Goal: Information Seeking & Learning: Check status

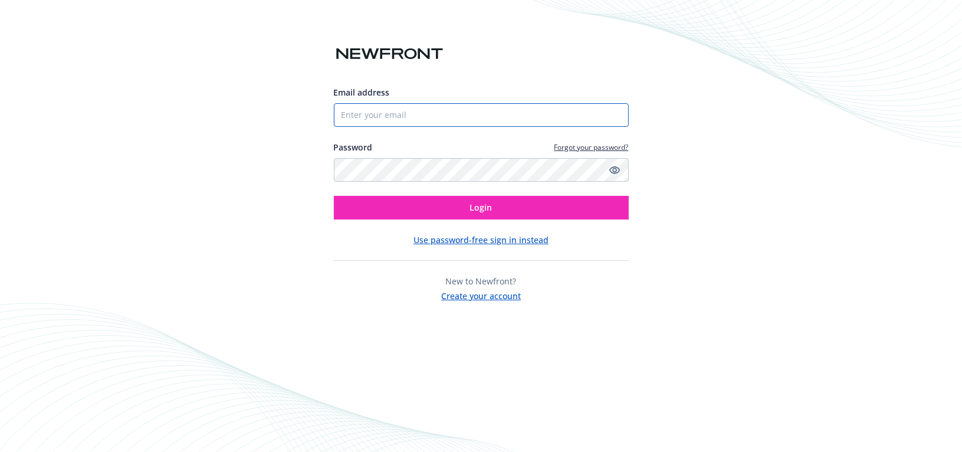
click at [369, 115] on input "Email address" at bounding box center [481, 115] width 295 height 24
type input "[EMAIL_ADDRESS][DOMAIN_NAME]"
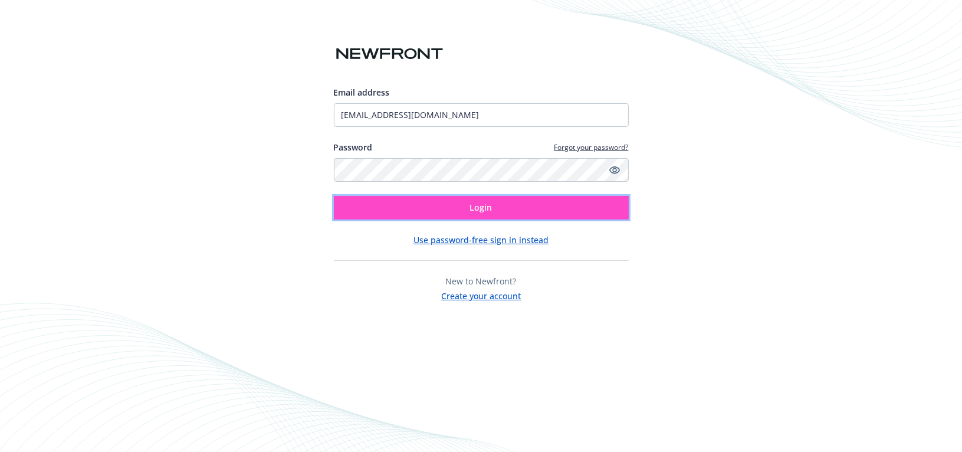
click at [440, 209] on button "Login" at bounding box center [481, 208] width 295 height 24
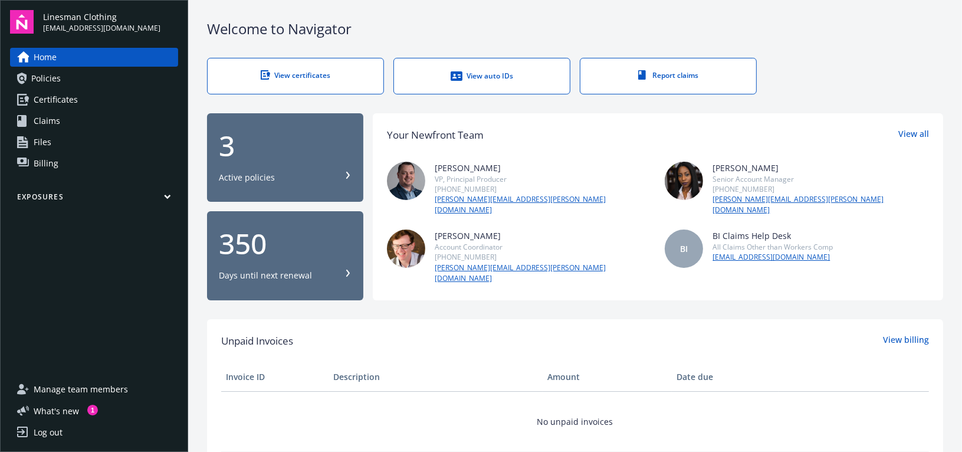
click at [57, 77] on span "Policies" at bounding box center [45, 78] width 29 height 19
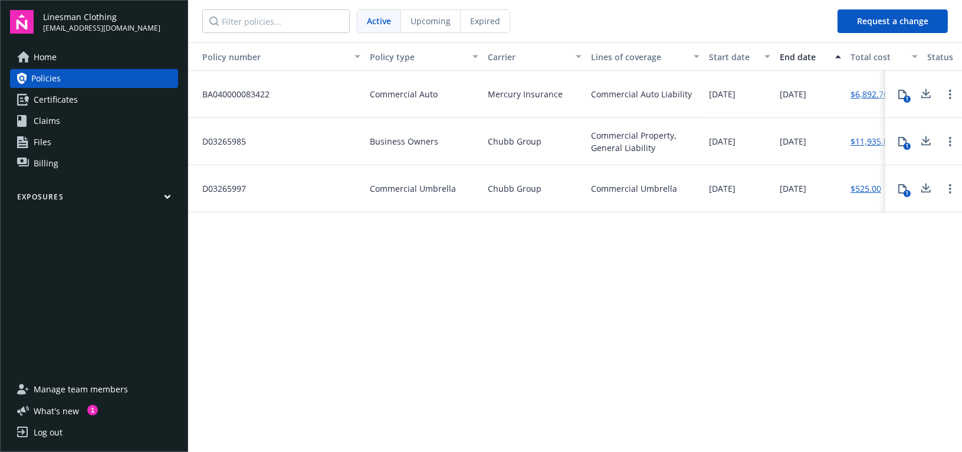
click at [52, 60] on span "Home" at bounding box center [45, 57] width 23 height 19
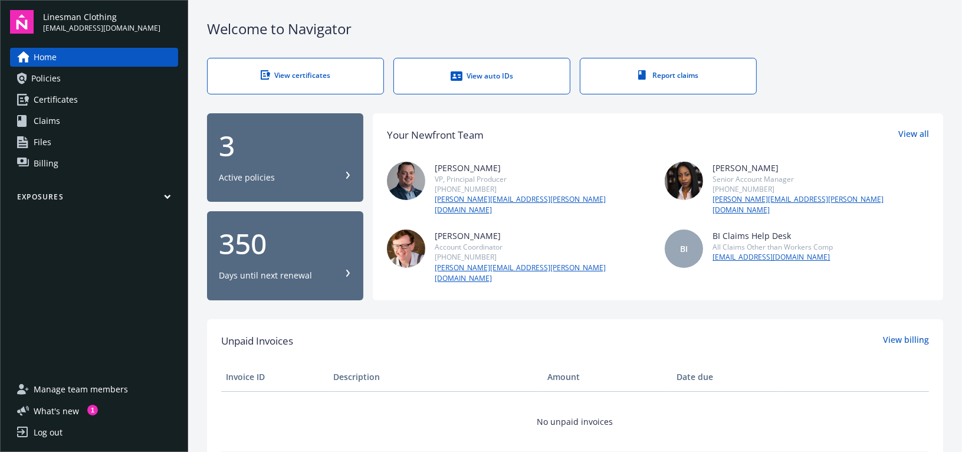
click at [57, 431] on div "Log out" at bounding box center [48, 432] width 29 height 19
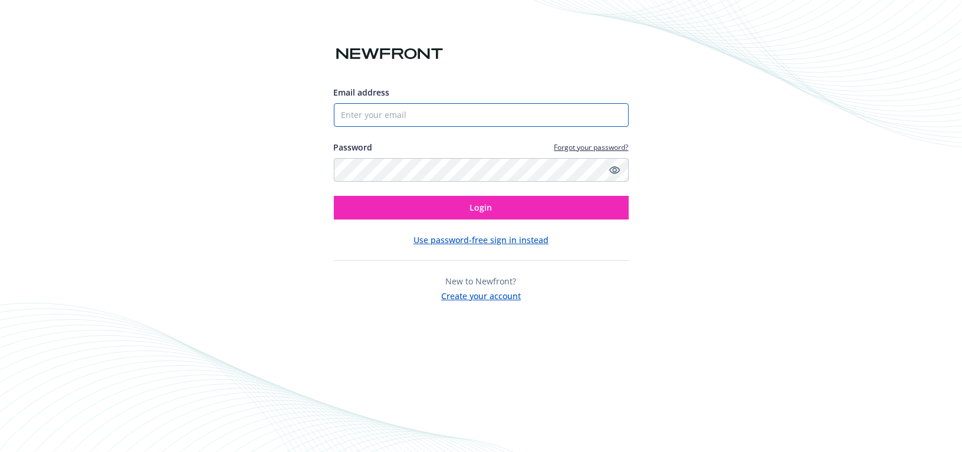
click at [374, 117] on input "Email address" at bounding box center [481, 115] width 295 height 24
type input "[EMAIL_ADDRESS][DOMAIN_NAME]"
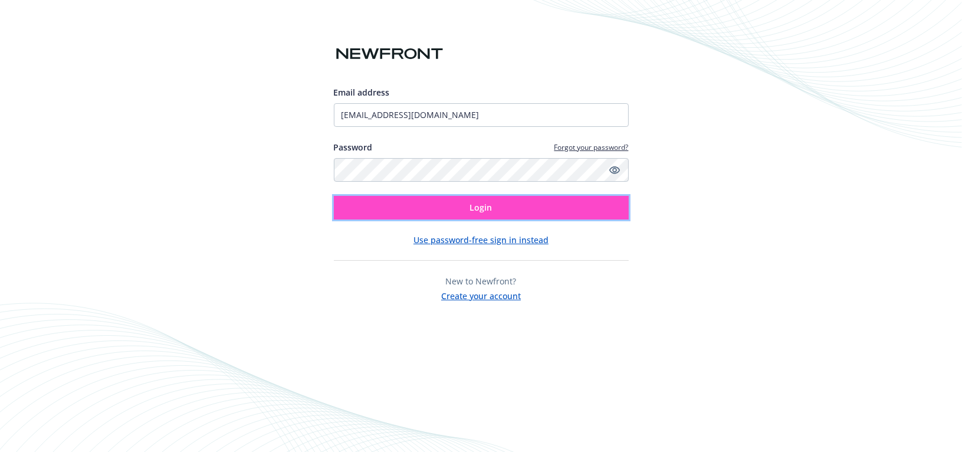
click at [491, 206] on span "Login" at bounding box center [481, 207] width 22 height 11
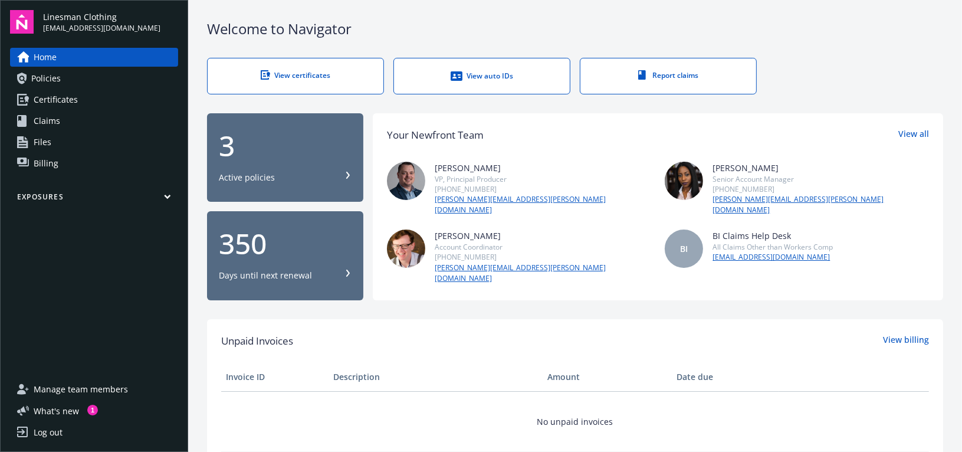
click at [64, 77] on link "Policies" at bounding box center [94, 78] width 168 height 19
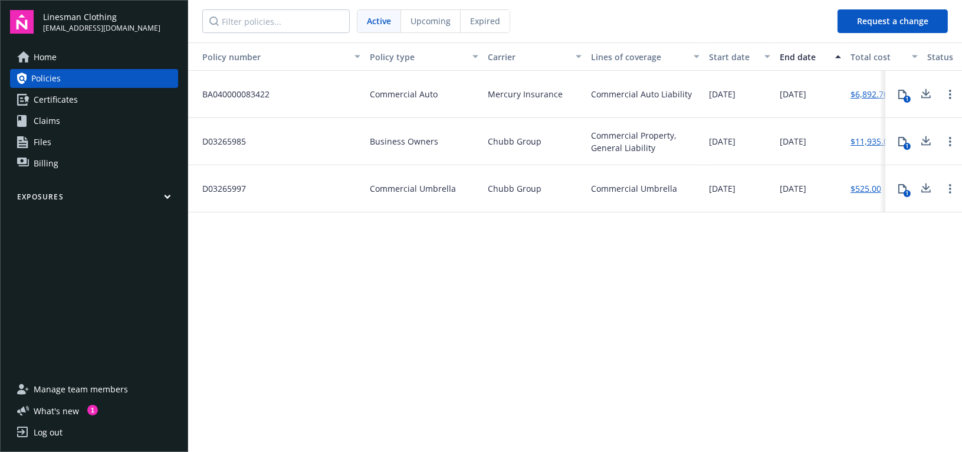
click at [42, 98] on span "Certificates" at bounding box center [56, 99] width 44 height 19
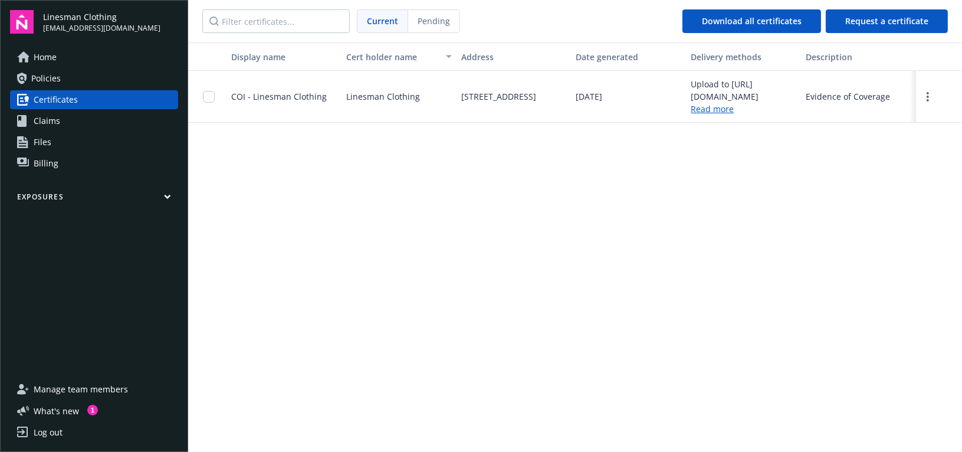
click at [38, 78] on span "Policies" at bounding box center [45, 78] width 29 height 19
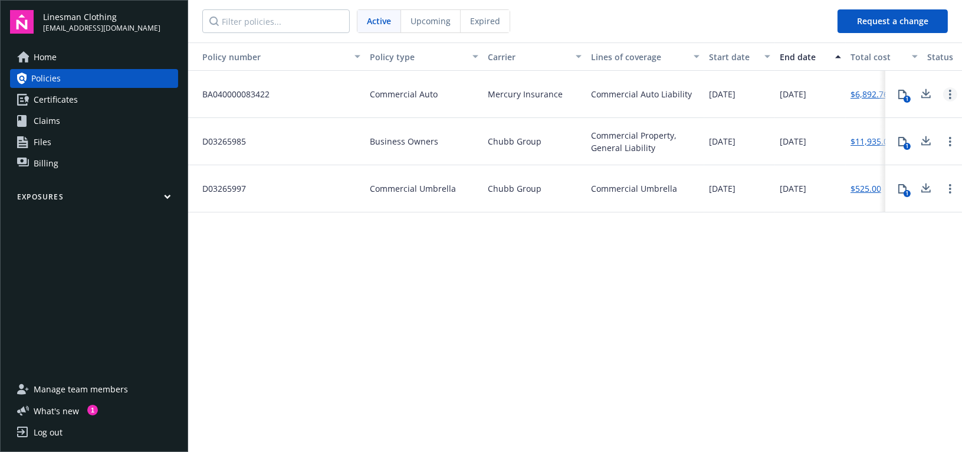
click at [949, 90] on icon "Open options" at bounding box center [950, 94] width 2 height 9
click at [844, 295] on div "Policy number Policy type Carrier Lines of coverage Start date End date Total c…" at bounding box center [574, 245] width 773 height 407
click at [901, 94] on icon at bounding box center [901, 94] width 9 height 9
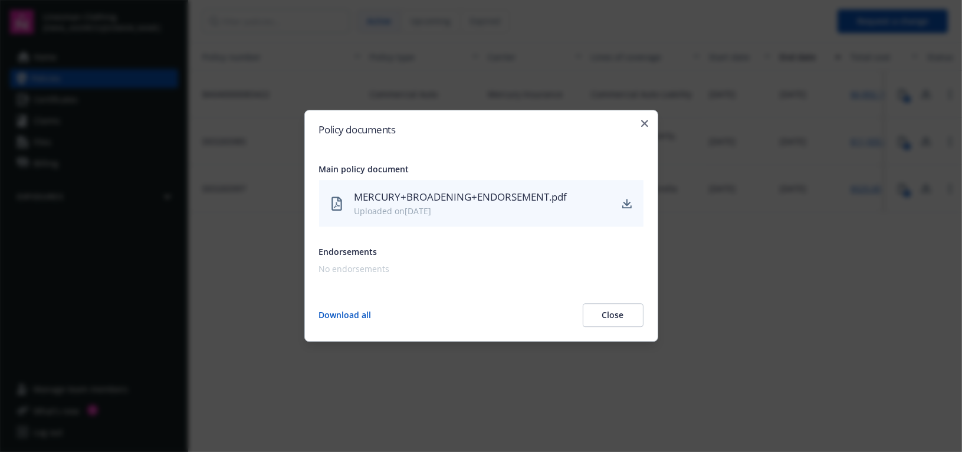
click at [355, 313] on button "Download all" at bounding box center [345, 316] width 52 height 24
click at [634, 316] on button "Close" at bounding box center [612, 316] width 61 height 24
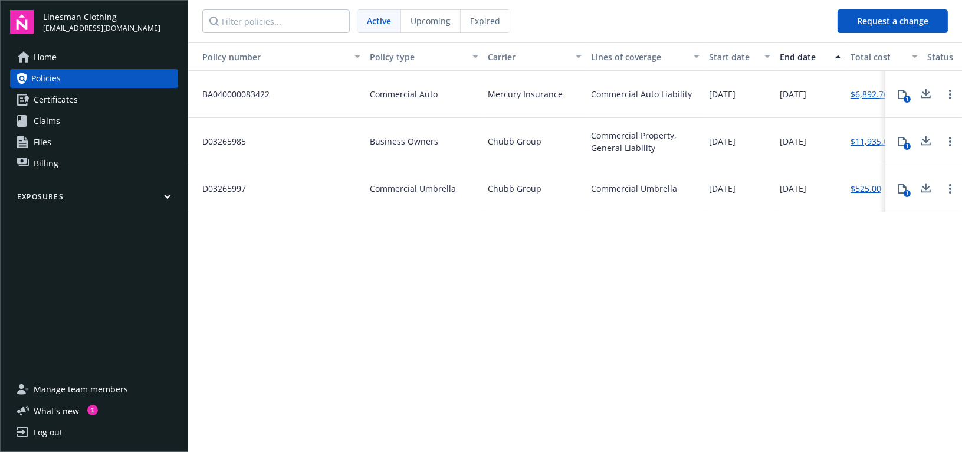
click at [167, 192] on button "Exposures" at bounding box center [94, 199] width 168 height 15
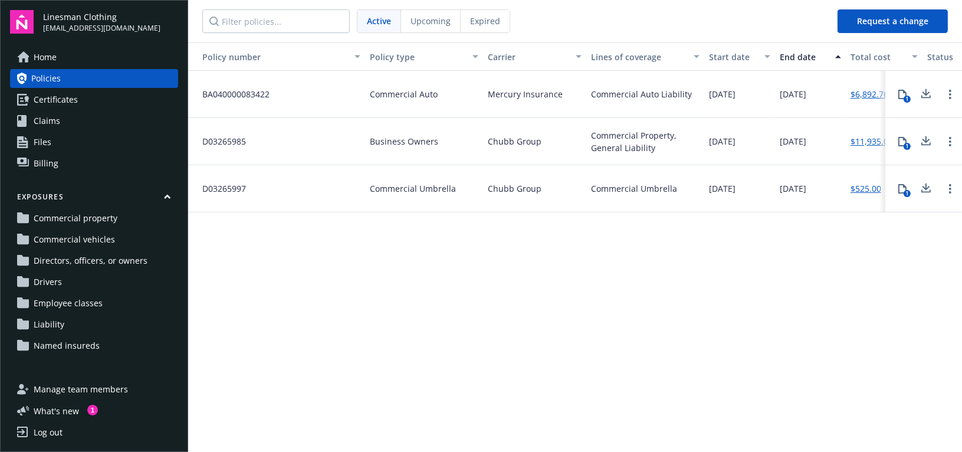
click at [113, 236] on link "Commercial vehicles" at bounding box center [94, 239] width 168 height 19
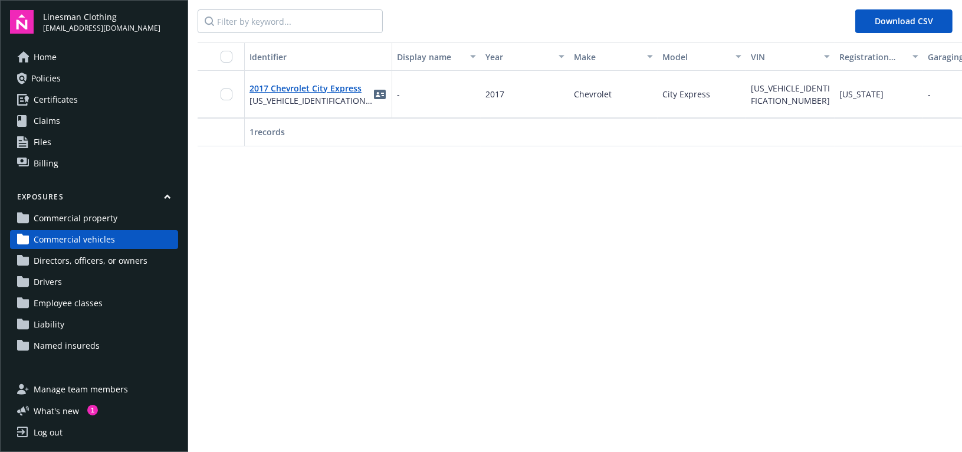
click at [130, 261] on span "Directors, officers, or owners" at bounding box center [91, 260] width 114 height 19
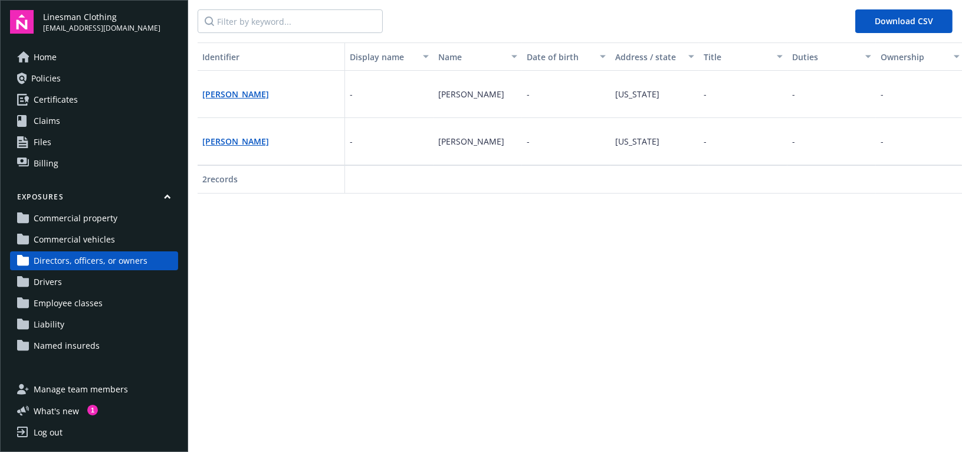
click at [103, 341] on link "Named insureds" at bounding box center [94, 345] width 168 height 19
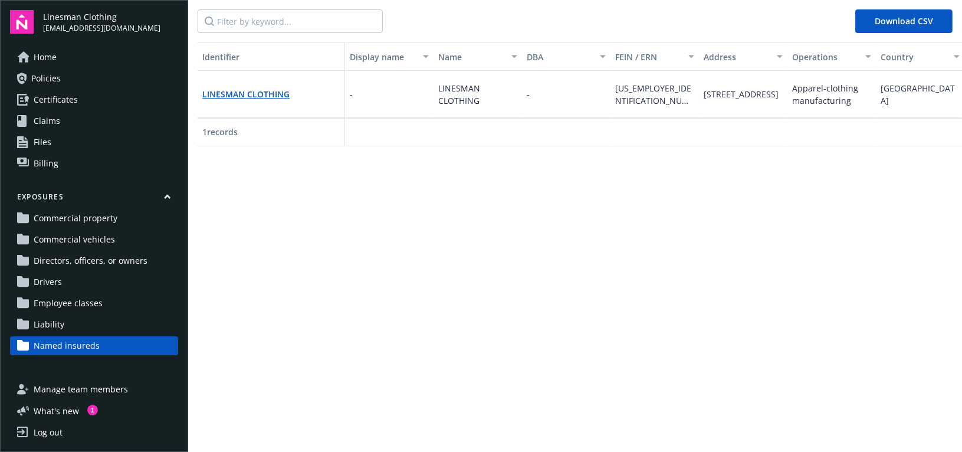
click at [68, 325] on link "Liability" at bounding box center [94, 324] width 168 height 19
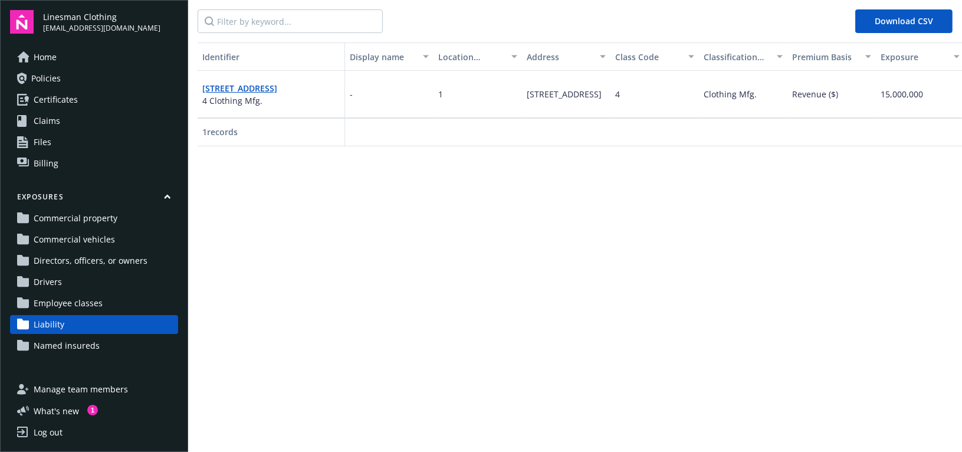
click at [71, 307] on span "Employee classes" at bounding box center [68, 303] width 69 height 19
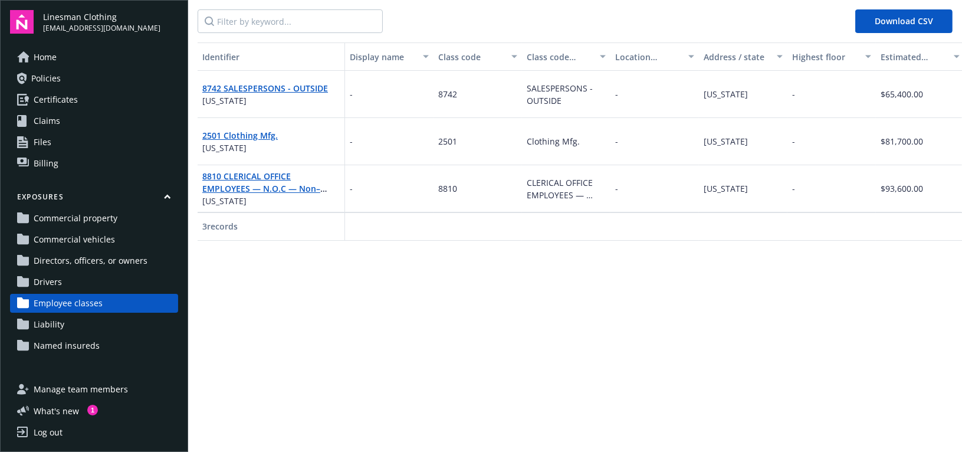
click at [57, 284] on span "Drivers" at bounding box center [48, 281] width 28 height 19
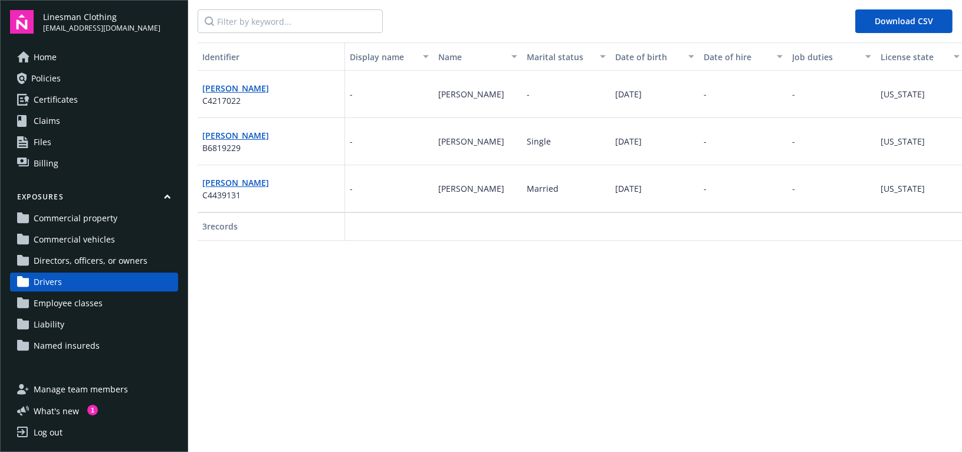
click at [59, 265] on span "Directors, officers, or owners" at bounding box center [91, 260] width 114 height 19
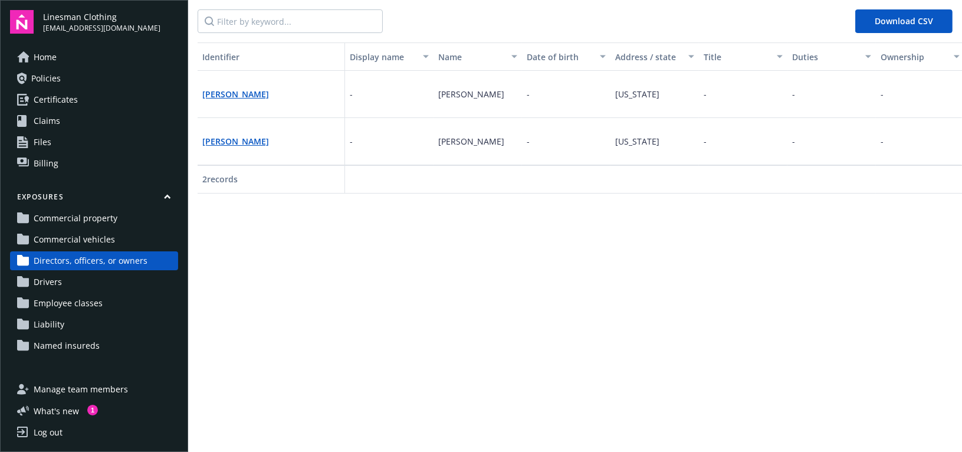
click at [58, 281] on span "Drivers" at bounding box center [48, 281] width 28 height 19
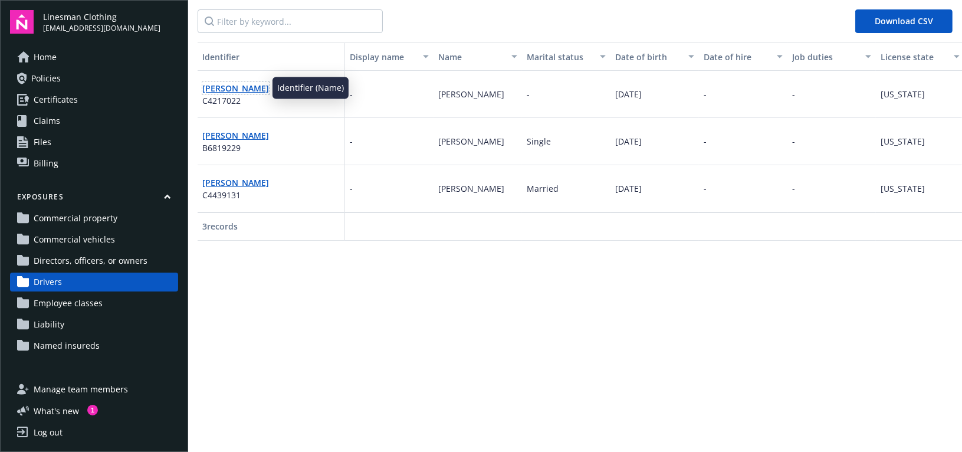
click at [235, 87] on link "ALAN MCGRATH" at bounding box center [235, 88] width 67 height 11
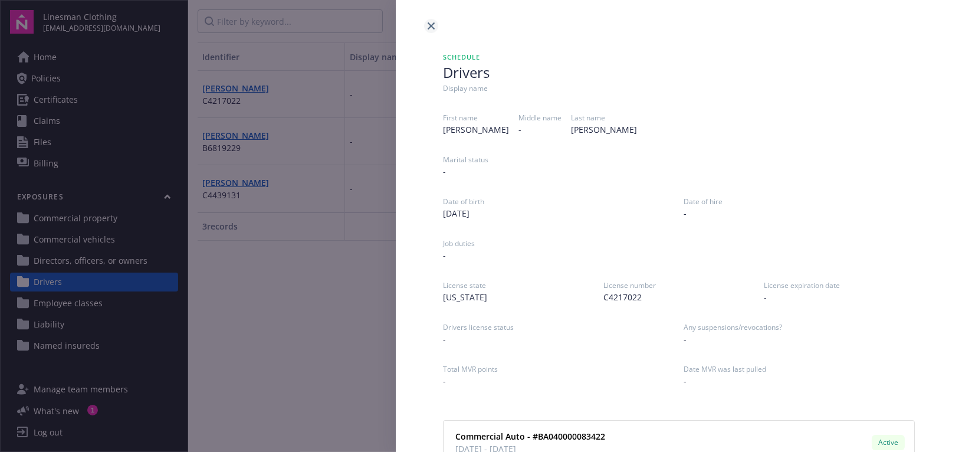
click at [428, 25] on icon "close" at bounding box center [430, 25] width 7 height 7
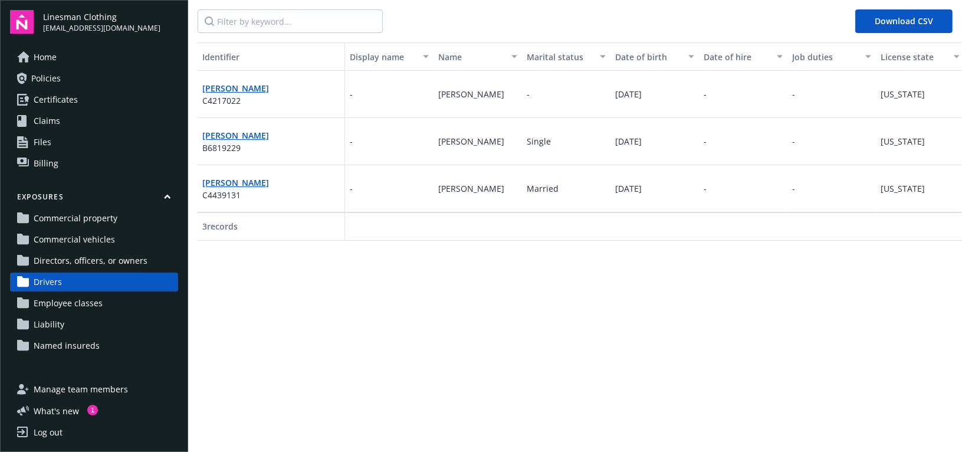
click at [94, 257] on span "Directors, officers, or owners" at bounding box center [91, 260] width 114 height 19
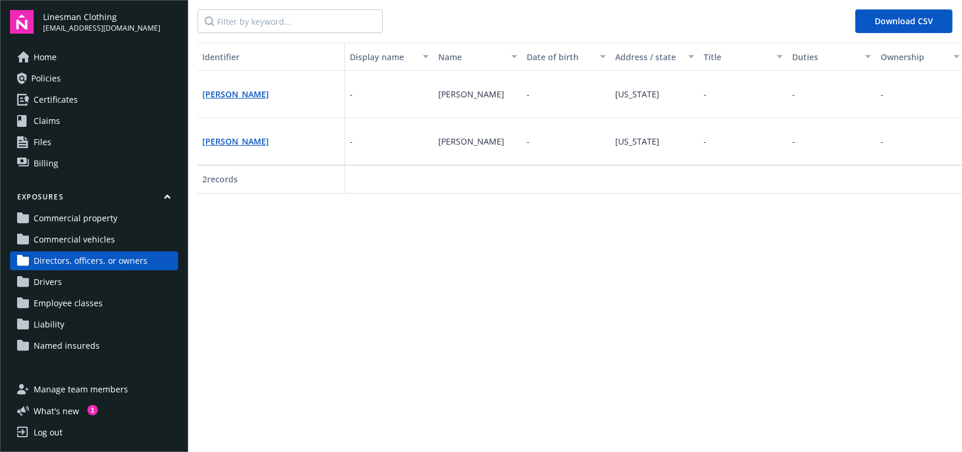
click at [87, 238] on span "Commercial vehicles" at bounding box center [74, 239] width 81 height 19
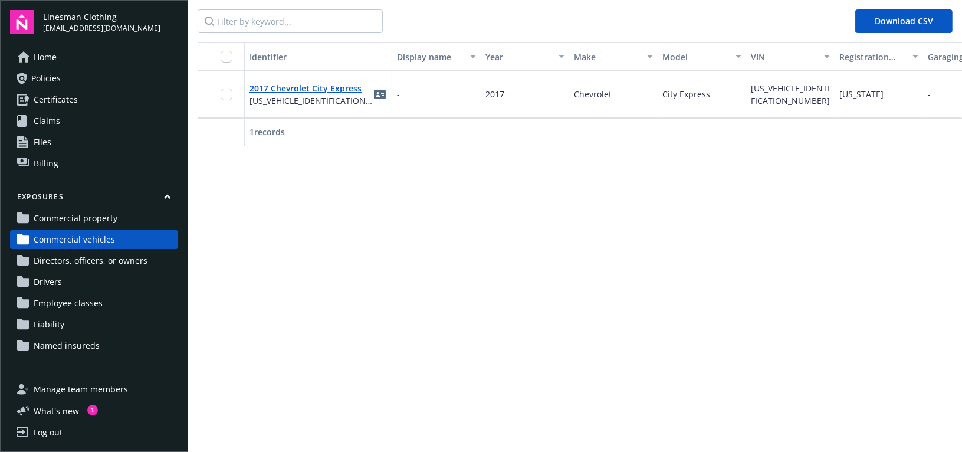
click at [87, 219] on span "Commercial property" at bounding box center [76, 218] width 84 height 19
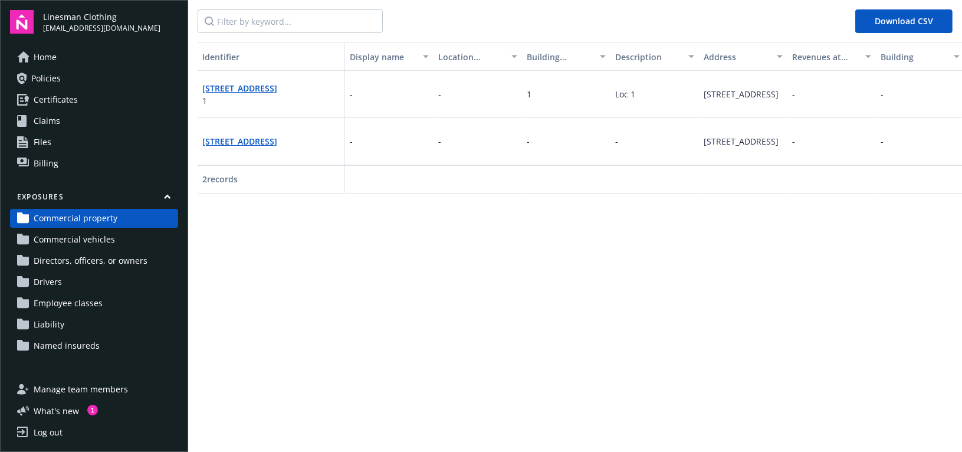
click at [108, 100] on link "Certificates" at bounding box center [94, 99] width 168 height 19
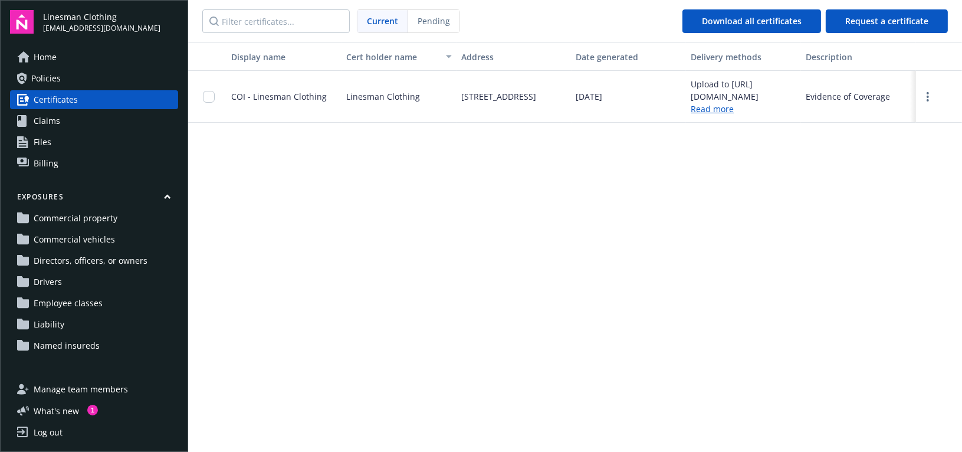
click at [101, 79] on link "Policies" at bounding box center [94, 78] width 168 height 19
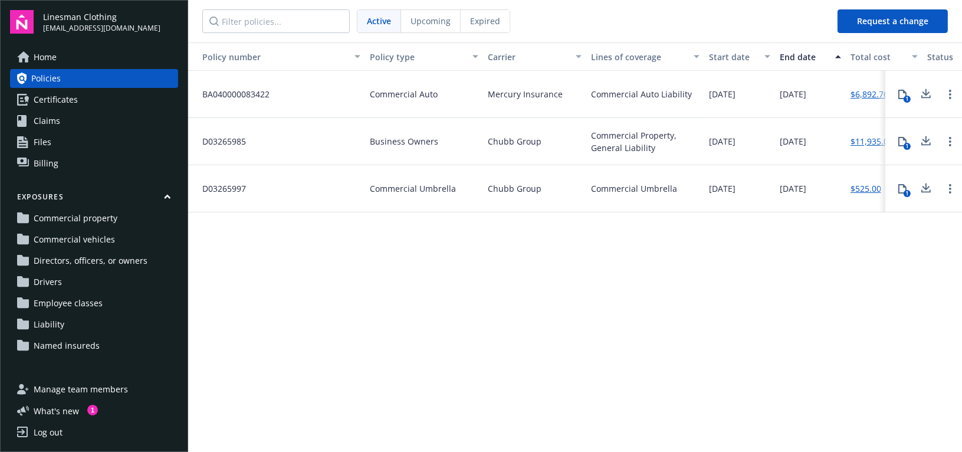
click at [877, 24] on button "Request a change" at bounding box center [892, 21] width 110 height 24
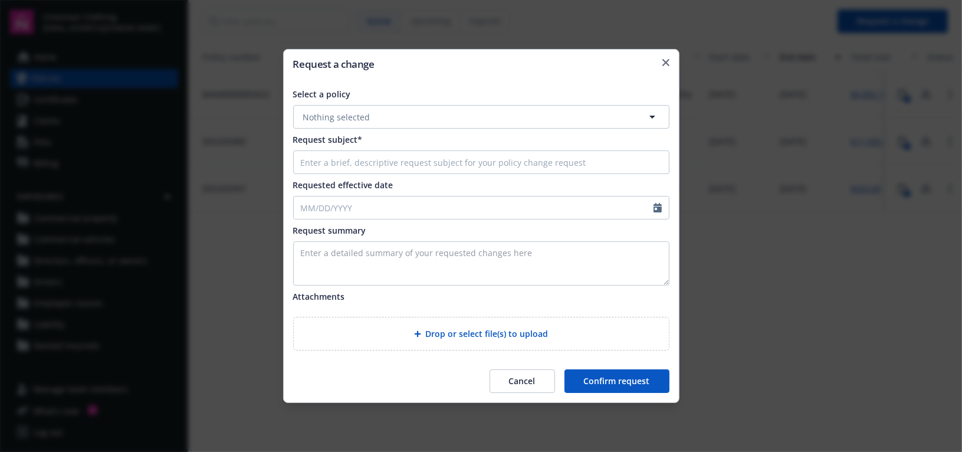
click at [614, 113] on button "Nothing selected" at bounding box center [481, 117] width 376 height 24
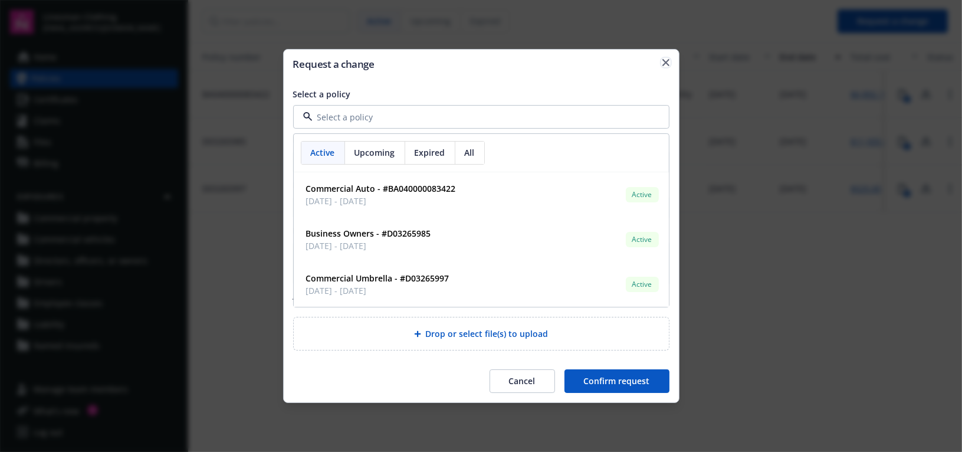
click at [668, 60] on icon "button" at bounding box center [665, 62] width 7 height 7
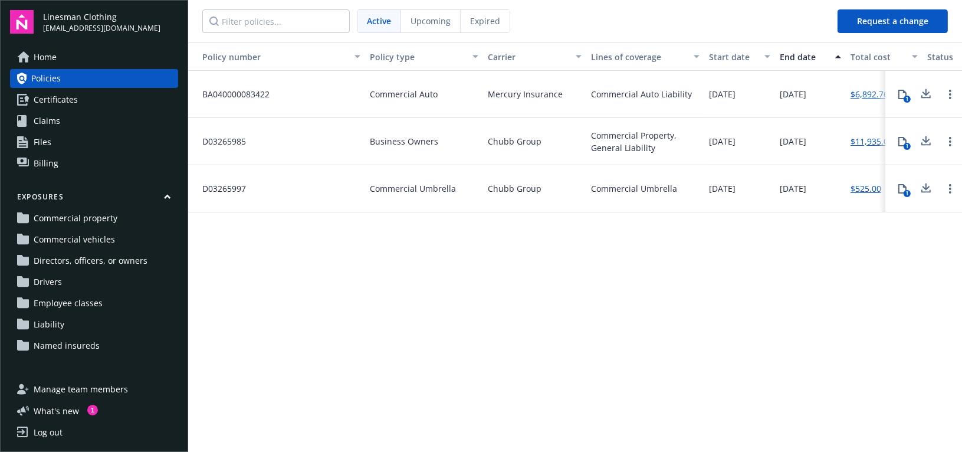
click at [42, 51] on span "Home" at bounding box center [45, 57] width 23 height 19
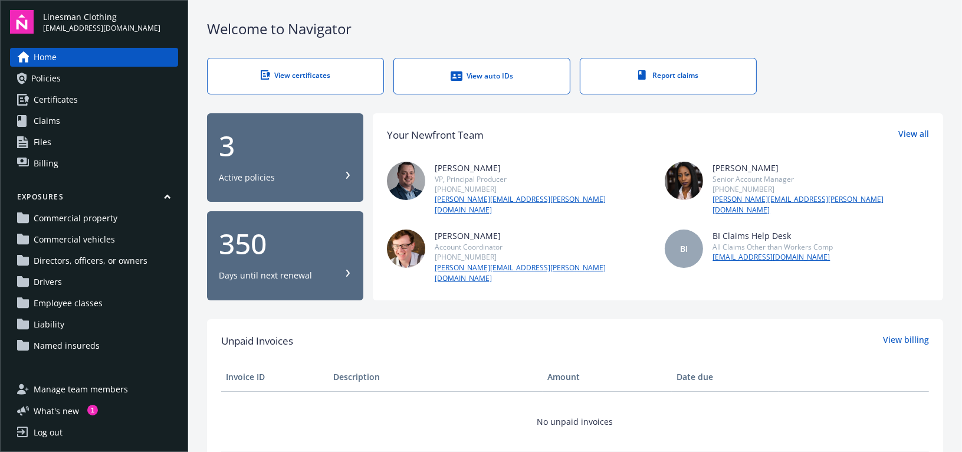
click at [498, 71] on div "View auto IDs" at bounding box center [481, 76] width 129 height 12
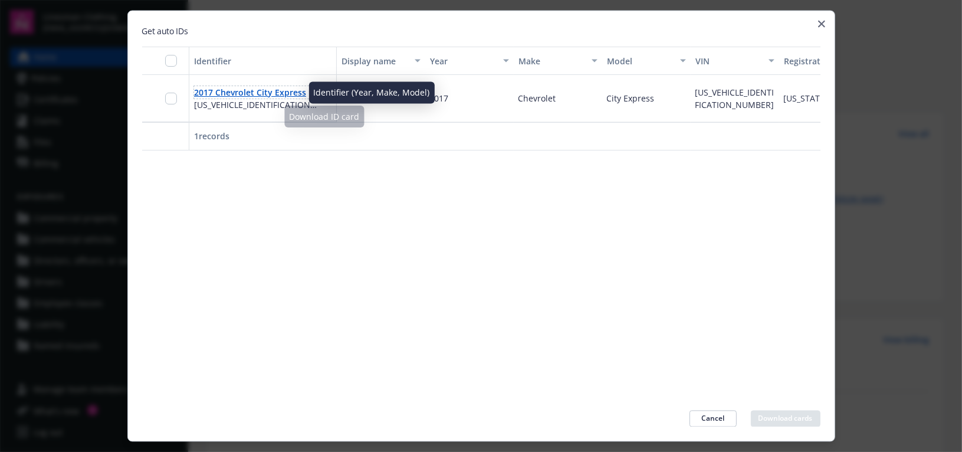
click at [284, 91] on link "2017 Chevrolet City Express" at bounding box center [250, 92] width 112 height 11
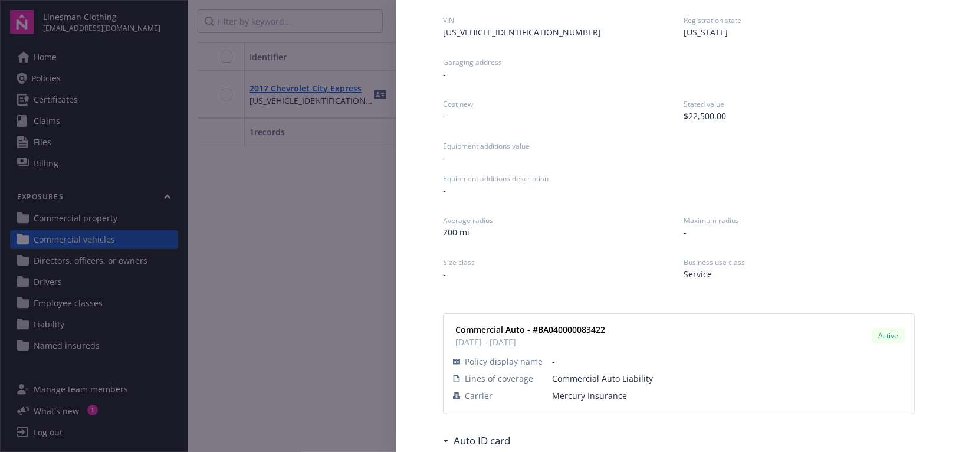
scroll to position [185, 0]
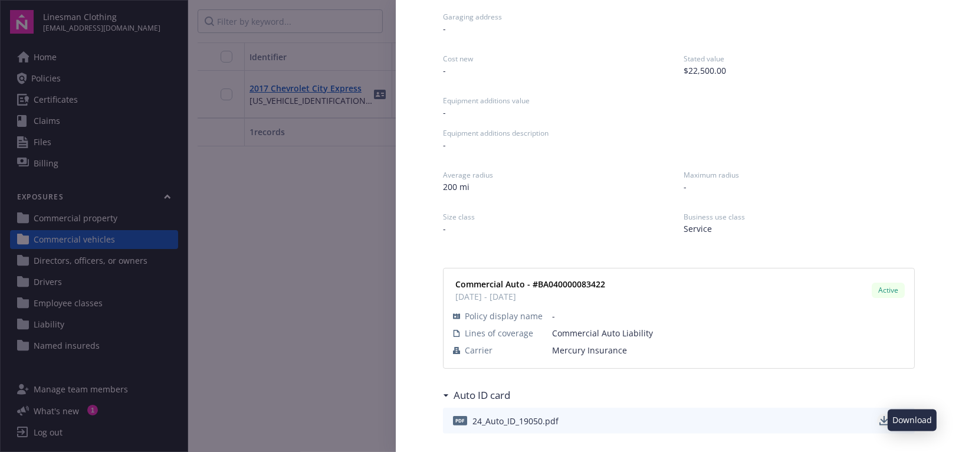
click at [880, 420] on icon "download" at bounding box center [884, 419] width 8 height 7
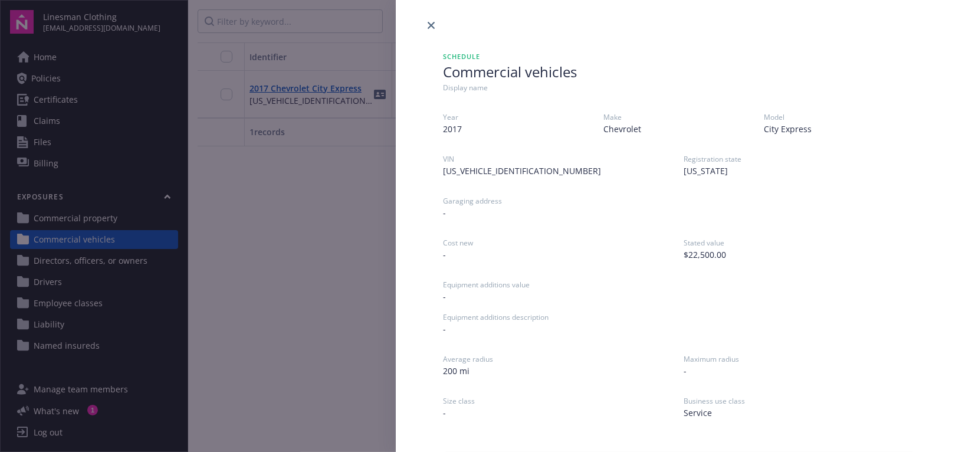
scroll to position [0, 0]
click at [431, 25] on icon "close" at bounding box center [430, 25] width 7 height 7
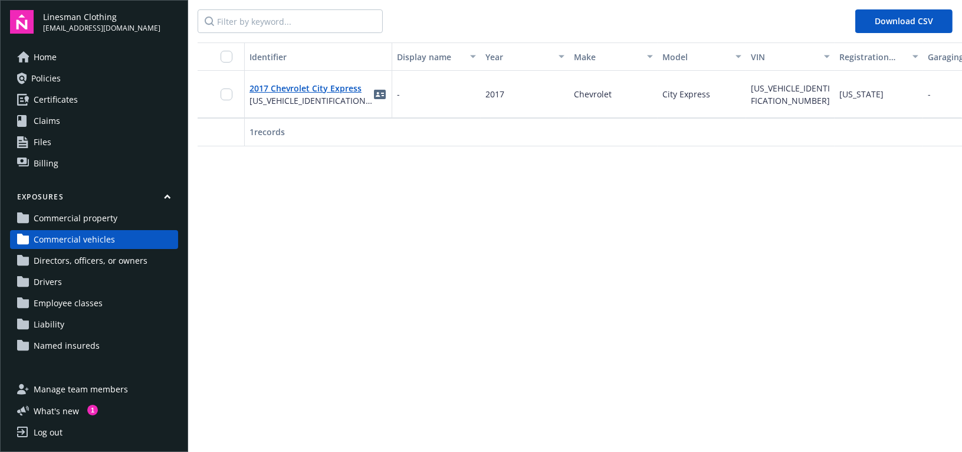
click at [98, 239] on span "Commercial vehicles" at bounding box center [74, 239] width 81 height 19
click at [103, 170] on link "Billing" at bounding box center [94, 163] width 168 height 19
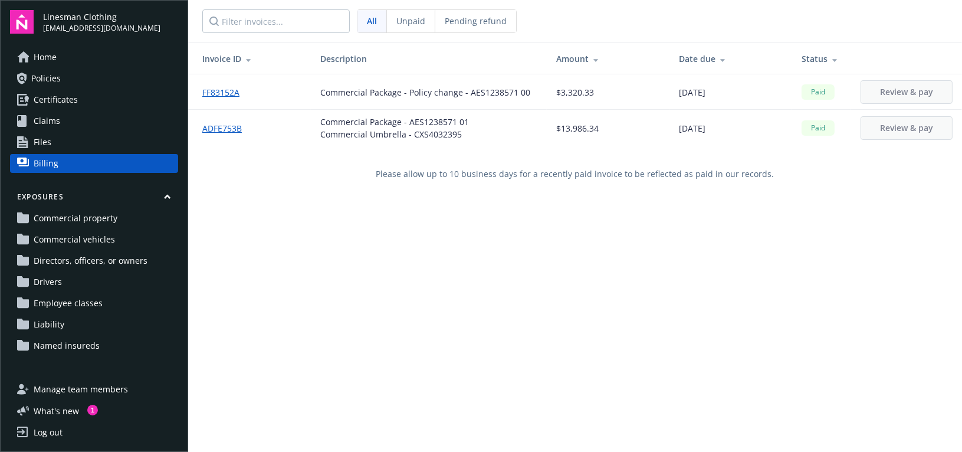
click at [41, 62] on span "Home" at bounding box center [45, 57] width 23 height 19
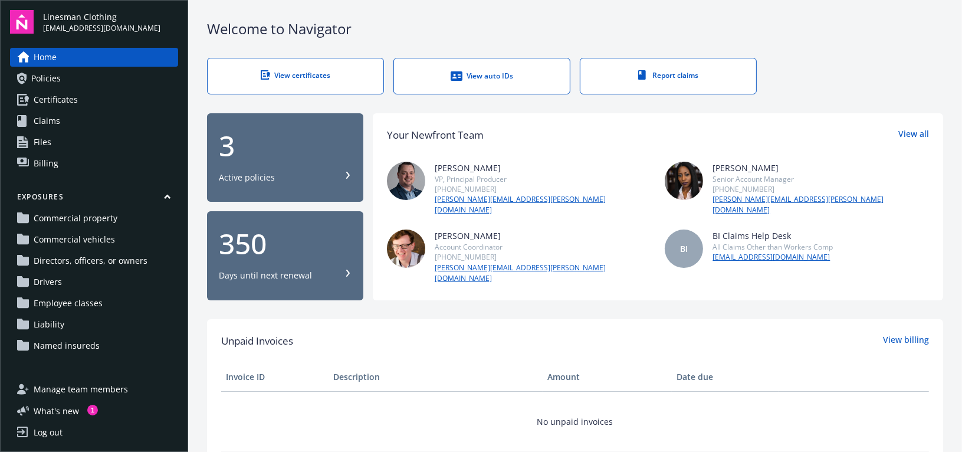
click at [307, 75] on div "View certificates" at bounding box center [295, 75] width 129 height 10
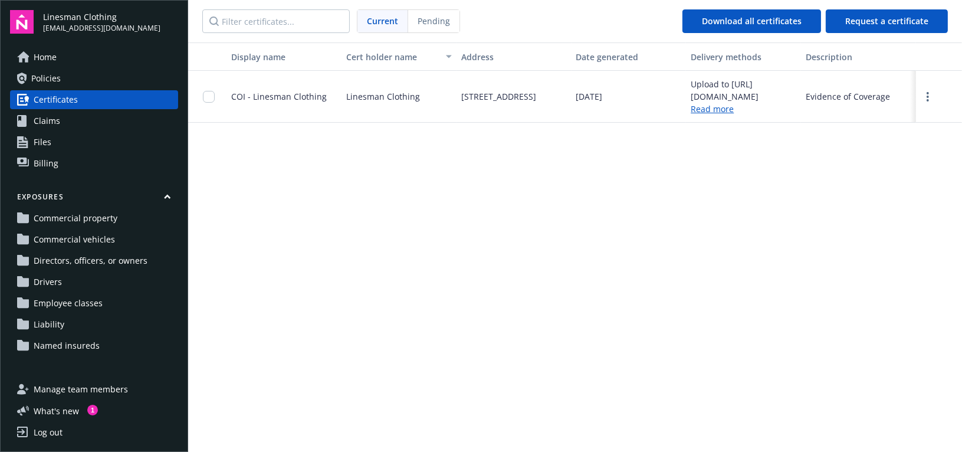
click at [61, 97] on span "Certificates" at bounding box center [56, 99] width 44 height 19
click at [47, 59] on span "Home" at bounding box center [45, 57] width 23 height 19
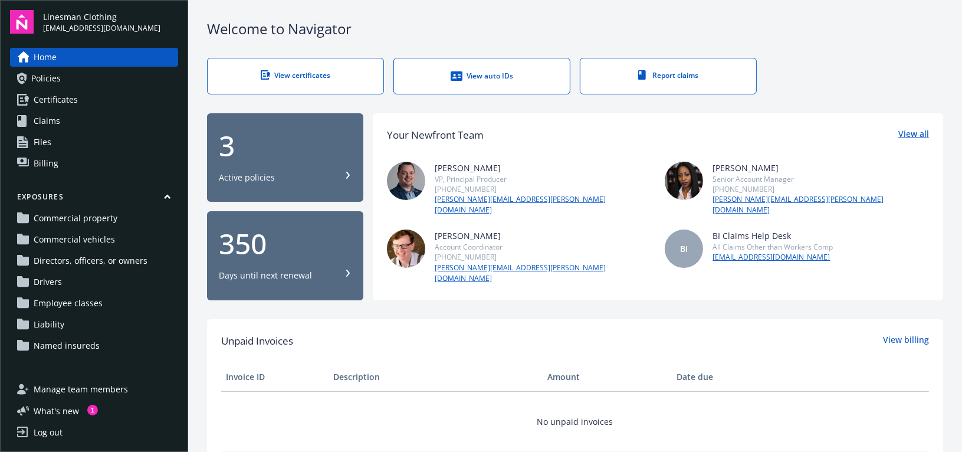
click at [898, 131] on link "View all" at bounding box center [913, 134] width 31 height 15
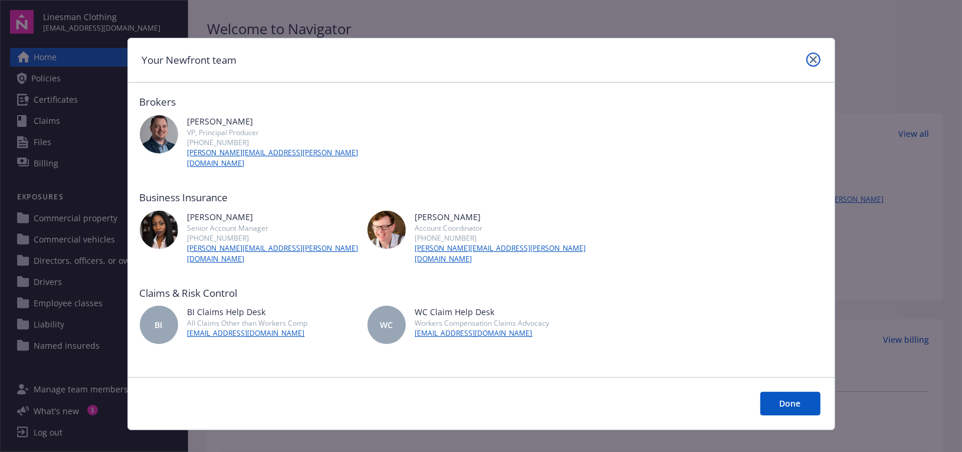
click at [815, 62] on icon "close" at bounding box center [812, 59] width 7 height 7
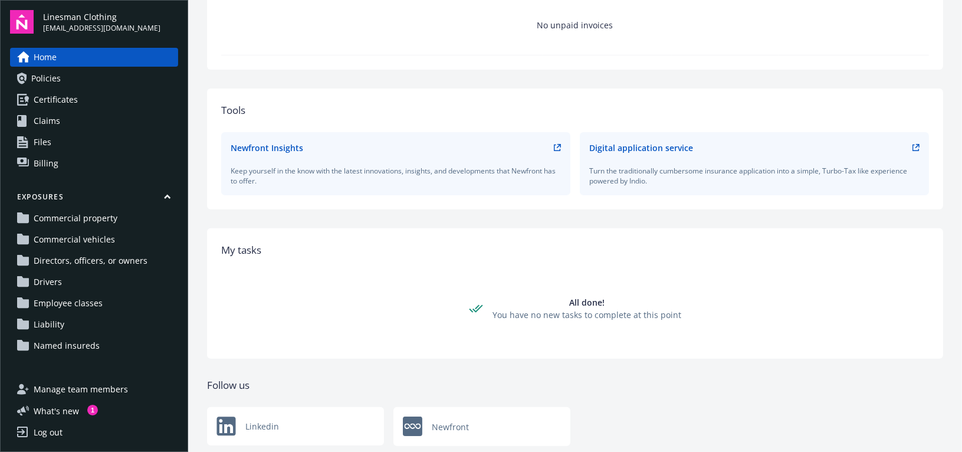
scroll to position [408, 0]
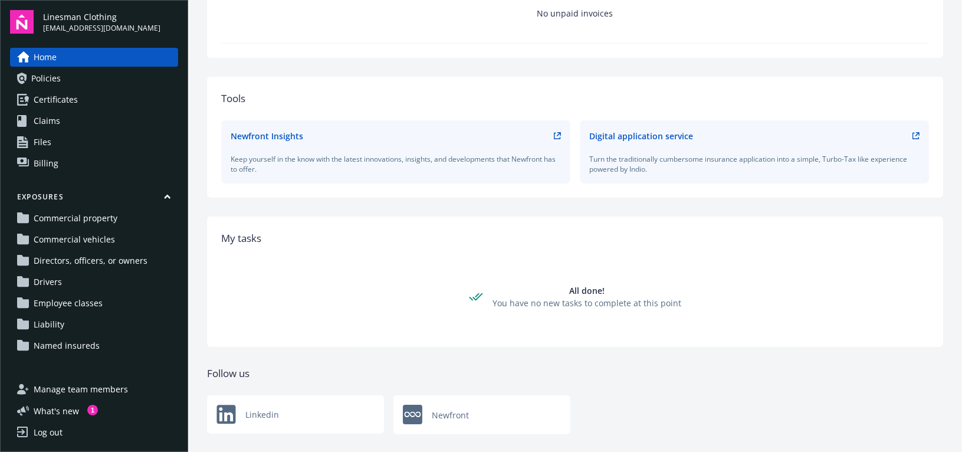
click at [483, 395] on div "Newfront" at bounding box center [481, 414] width 177 height 39
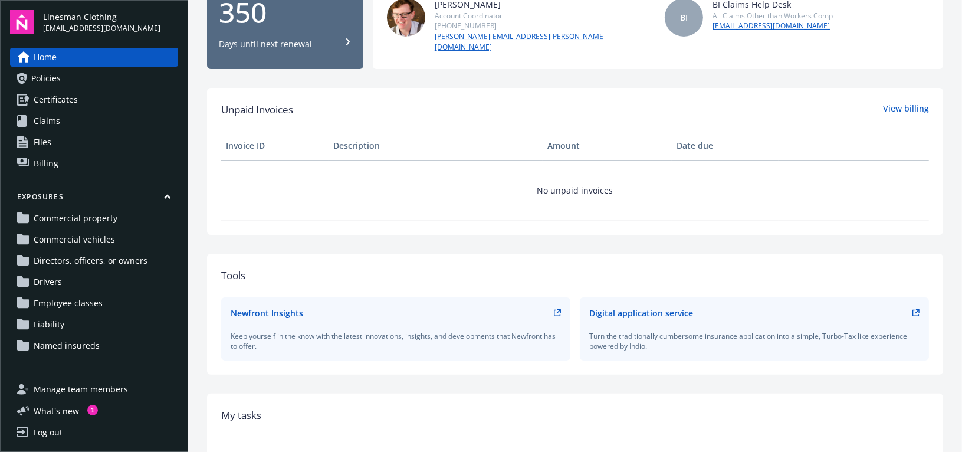
scroll to position [0, 0]
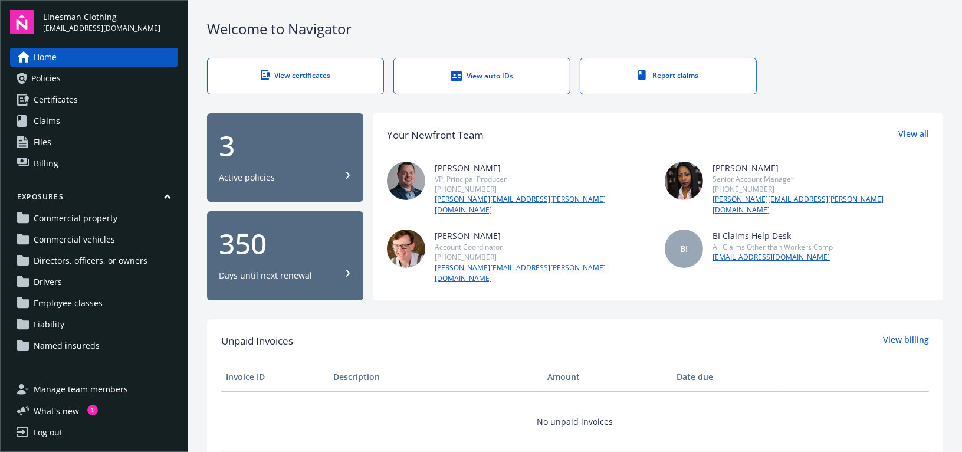
click at [75, 345] on span "Named insureds" at bounding box center [67, 345] width 66 height 19
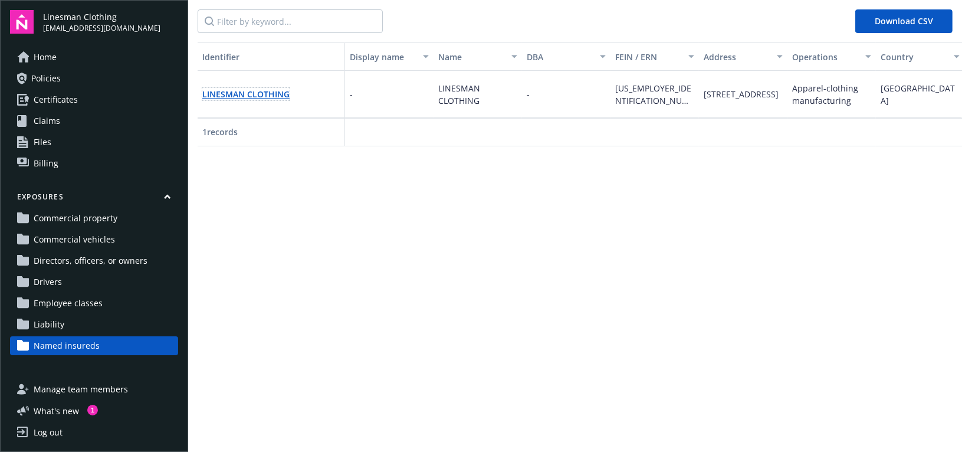
click at [233, 93] on link "LINESMAN CLOTHING" at bounding box center [245, 93] width 87 height 11
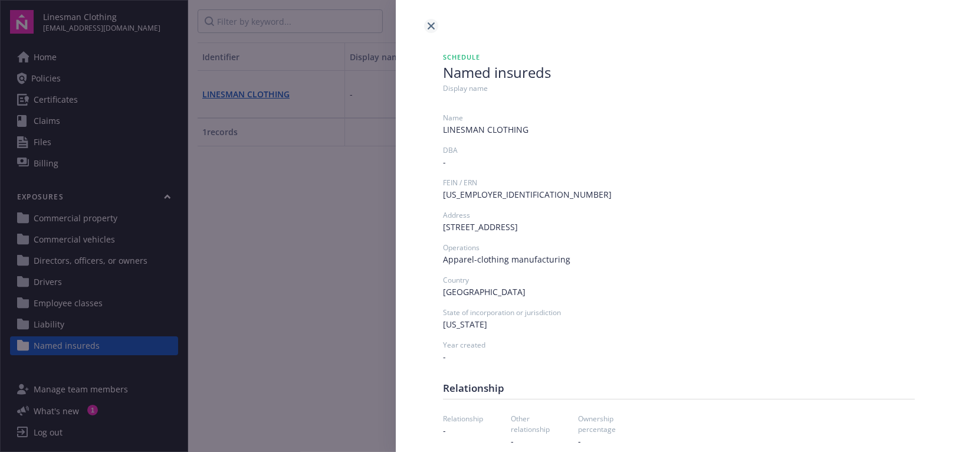
click at [432, 28] on icon "close" at bounding box center [430, 25] width 7 height 7
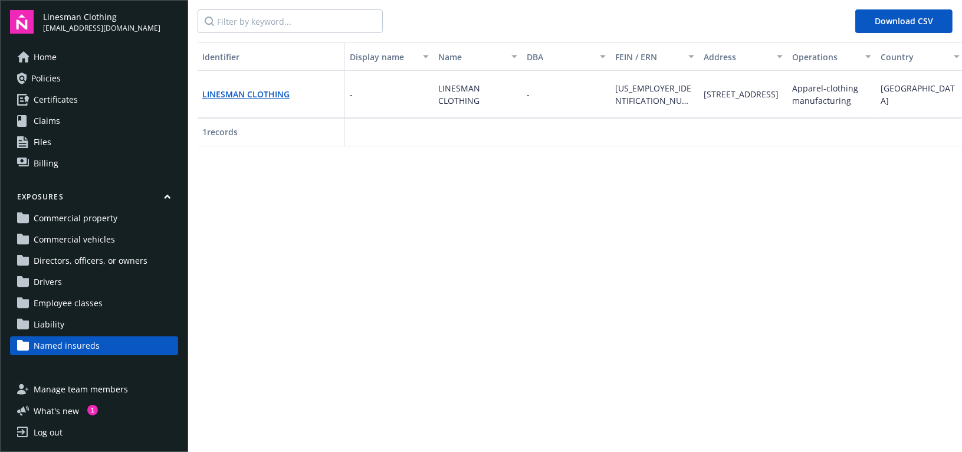
click at [47, 55] on span "Home" at bounding box center [45, 57] width 23 height 19
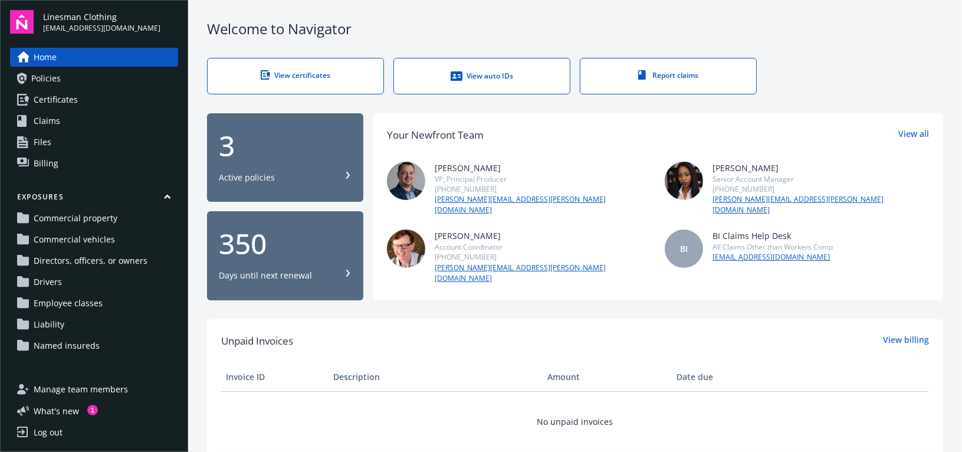
click at [526, 74] on div "View auto IDs" at bounding box center [481, 76] width 129 height 12
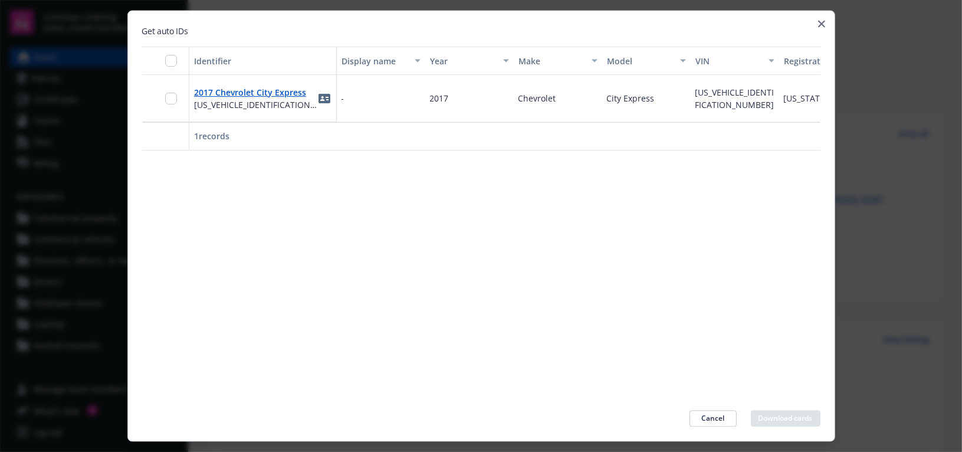
click at [823, 23] on icon "button" at bounding box center [821, 24] width 7 height 7
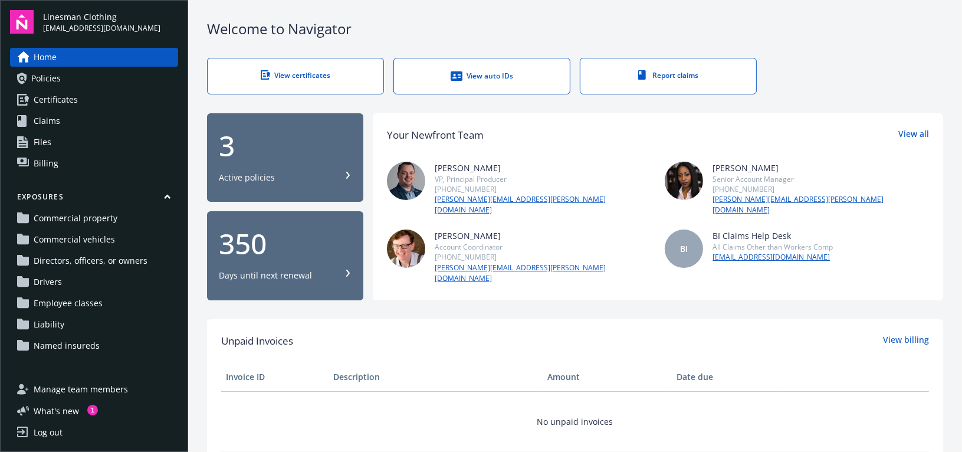
click at [52, 430] on div "Log out" at bounding box center [48, 432] width 29 height 19
